Goal: Communication & Community: Answer question/provide support

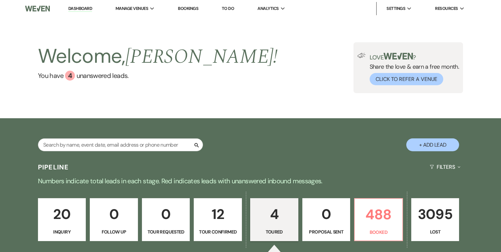
select select "5"
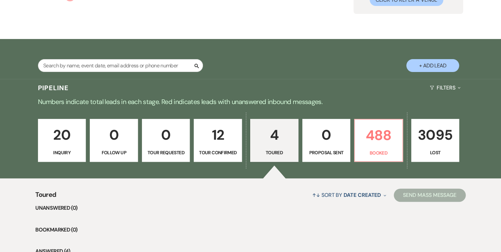
click at [48, 135] on p "20" at bounding box center [62, 135] width 40 height 22
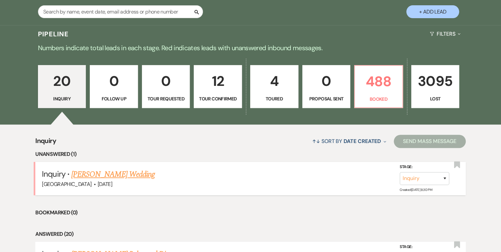
scroll to position [159, 0]
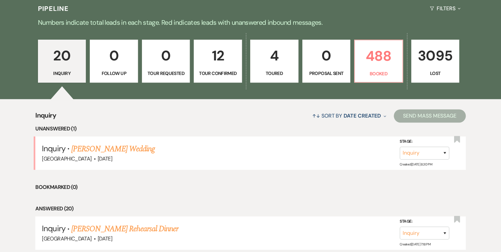
drag, startPoint x: 120, startPoint y: 147, endPoint x: 132, endPoint y: 147, distance: 12.2
click at [120, 147] on link "[PERSON_NAME] Wedding" at bounding box center [113, 149] width 84 height 12
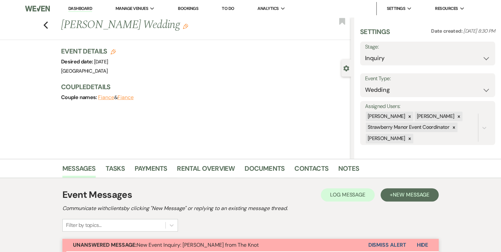
select select "2"
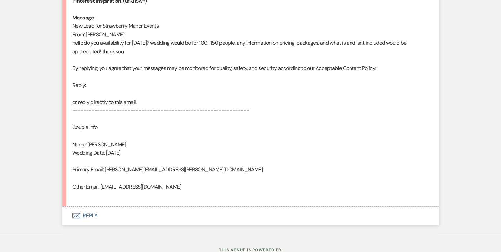
scroll to position [363, 0]
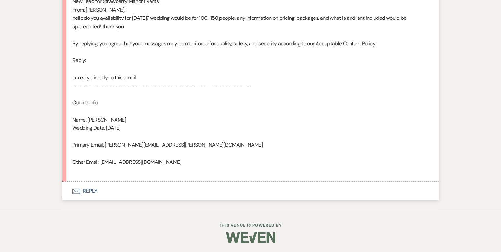
click at [88, 190] on button "Envelope Reply" at bounding box center [250, 191] width 376 height 18
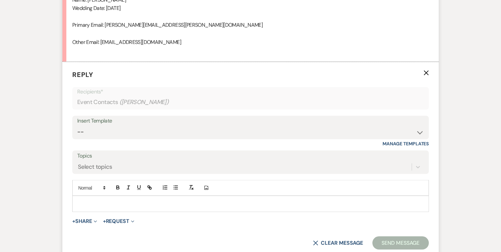
scroll to position [486, 0]
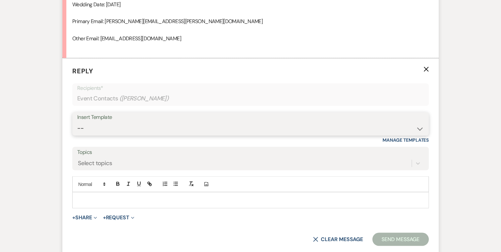
click at [107, 129] on select "-- Weven Planning Portal Introduction (Booked Events) Private Party Inquiry Res…" at bounding box center [250, 128] width 347 height 13
select select "5376"
click at [77, 122] on select "-- Weven Planning Portal Introduction (Booked Events) Private Party Inquiry Res…" at bounding box center [250, 128] width 347 height 13
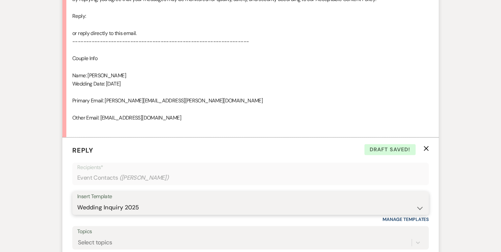
scroll to position [566, 0]
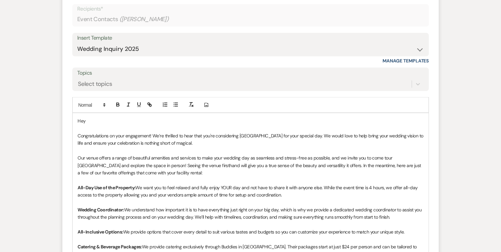
click at [96, 119] on p "Hey" at bounding box center [251, 120] width 346 height 7
click at [201, 147] on p at bounding box center [251, 150] width 346 height 7
click at [202, 143] on p "Congratulations on your engagement! We’re thrilled to hear that you're consider…" at bounding box center [251, 139] width 346 height 15
click at [268, 143] on p "Congratulations on your engagement! We’re thrilled to hear that you're consider…" at bounding box center [251, 139] width 346 height 15
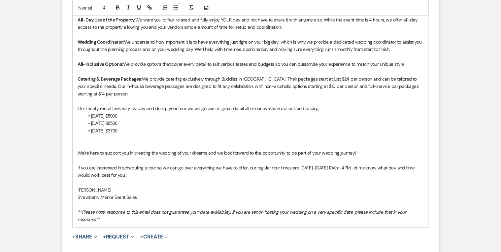
scroll to position [777, 0]
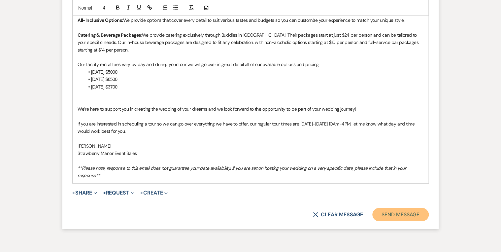
click at [392, 214] on button "Send Message" at bounding box center [401, 214] width 56 height 13
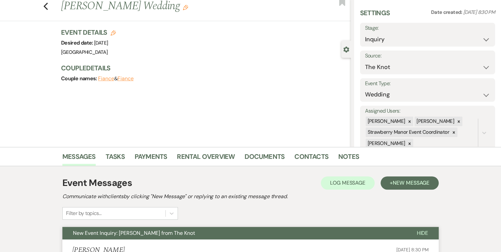
scroll to position [0, 0]
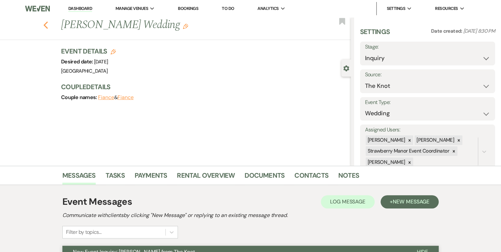
click at [45, 25] on icon "Previous" at bounding box center [45, 25] width 5 height 8
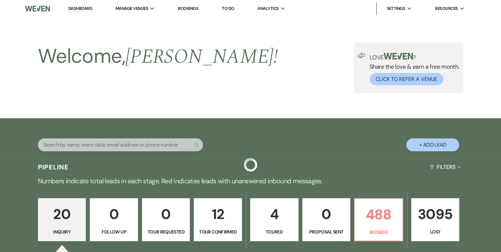
scroll to position [159, 0]
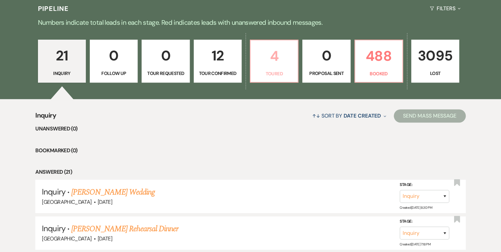
click at [270, 65] on p "4" at bounding box center [274, 56] width 39 height 22
select select "5"
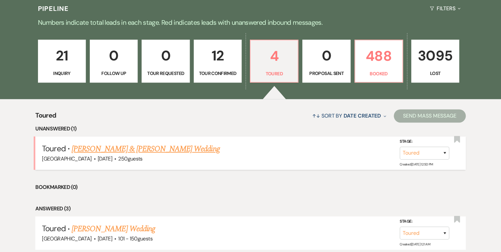
click at [171, 147] on link "[PERSON_NAME] & [PERSON_NAME] Wedding" at bounding box center [146, 149] width 148 height 12
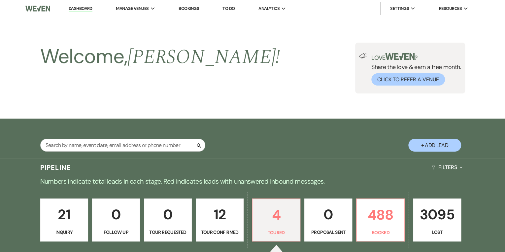
select select "5"
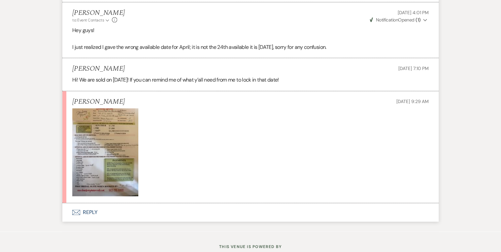
scroll to position [1372, 0]
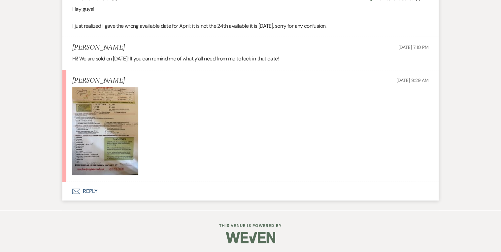
drag, startPoint x: 125, startPoint y: 105, endPoint x: 104, endPoint y: 123, distance: 27.4
drag, startPoint x: 104, startPoint y: 123, endPoint x: 408, endPoint y: 113, distance: 304.3
click at [408, 113] on p at bounding box center [250, 131] width 357 height 88
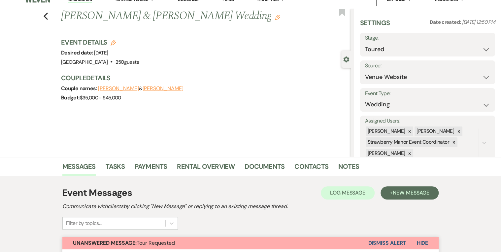
scroll to position [0, 0]
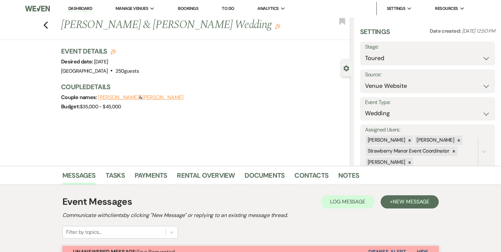
drag, startPoint x: 245, startPoint y: 25, endPoint x: 54, endPoint y: 27, distance: 191.2
click at [54, 27] on div "Previous [PERSON_NAME] & [PERSON_NAME] Wedding Edit Bookmark" at bounding box center [174, 28] width 354 height 23
copy h1 "[PERSON_NAME] & [PERSON_NAME] Wedding"
click at [216, 105] on div "Budget: $35,000 - $45,000" at bounding box center [202, 106] width 283 height 9
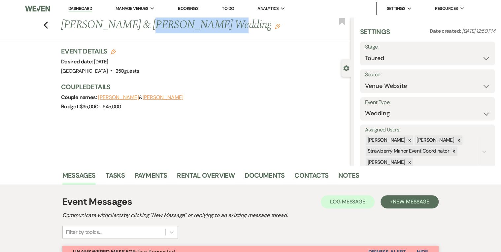
drag, startPoint x: 209, startPoint y: 25, endPoint x: 139, endPoint y: 28, distance: 70.7
click at [139, 28] on h1 "[PERSON_NAME] & [PERSON_NAME] Wedding Edit" at bounding box center [175, 25] width 229 height 16
copy h1 "[PERSON_NAME]'"
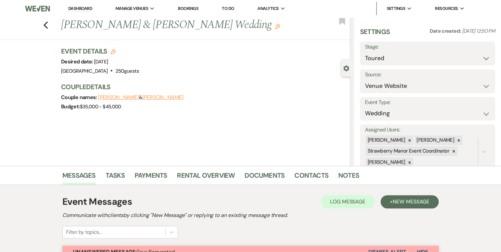
click at [282, 92] on div "Couple Details Couple names: [PERSON_NAME] & [PERSON_NAME] Budget: $35,000 - $4…" at bounding box center [202, 96] width 283 height 29
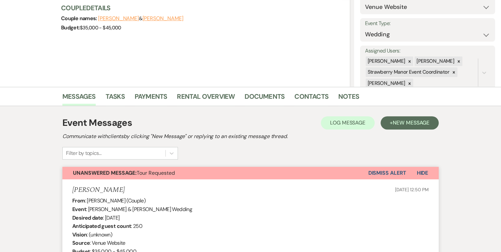
scroll to position [79, 0]
click at [297, 97] on link "Contacts" at bounding box center [312, 98] width 34 height 15
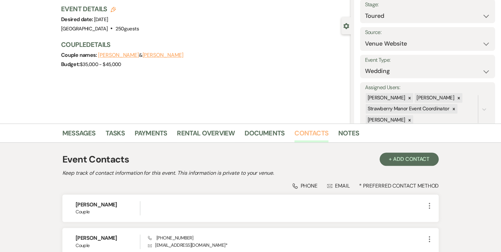
scroll to position [104, 0]
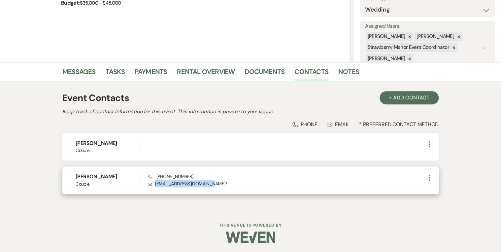
drag, startPoint x: 216, startPoint y: 183, endPoint x: 153, endPoint y: 182, distance: 62.4
click at [153, 182] on p "Envelope [EMAIL_ADDRESS][DOMAIN_NAME] *" at bounding box center [287, 183] width 278 height 7
drag, startPoint x: 153, startPoint y: 182, endPoint x: 164, endPoint y: 184, distance: 11.4
copy p "[EMAIL_ADDRESS][DOMAIN_NAME]"
drag, startPoint x: 192, startPoint y: 177, endPoint x: 155, endPoint y: 176, distance: 36.7
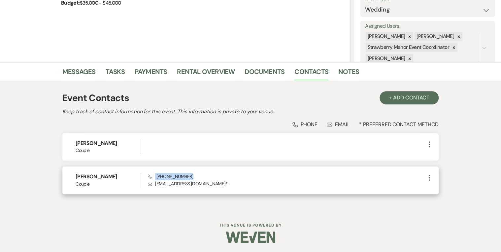
click at [155, 176] on div "Phone [PHONE_NUMBER] Envelope [EMAIL_ADDRESS][DOMAIN_NAME] *" at bounding box center [287, 180] width 278 height 14
drag, startPoint x: 155, startPoint y: 176, endPoint x: 161, endPoint y: 176, distance: 5.6
copy span "[PHONE_NUMBER]"
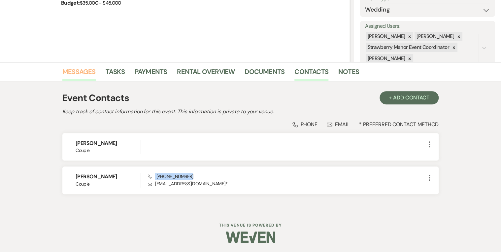
drag, startPoint x: 70, startPoint y: 71, endPoint x: 83, endPoint y: 75, distance: 13.9
click at [70, 71] on link "Messages" at bounding box center [78, 73] width 33 height 15
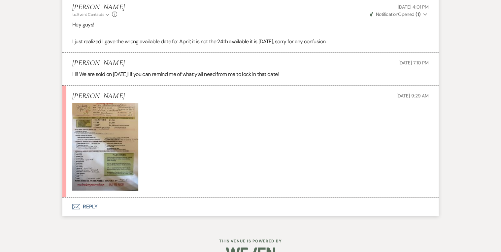
scroll to position [1372, 0]
